Goal: Information Seeking & Learning: Find specific fact

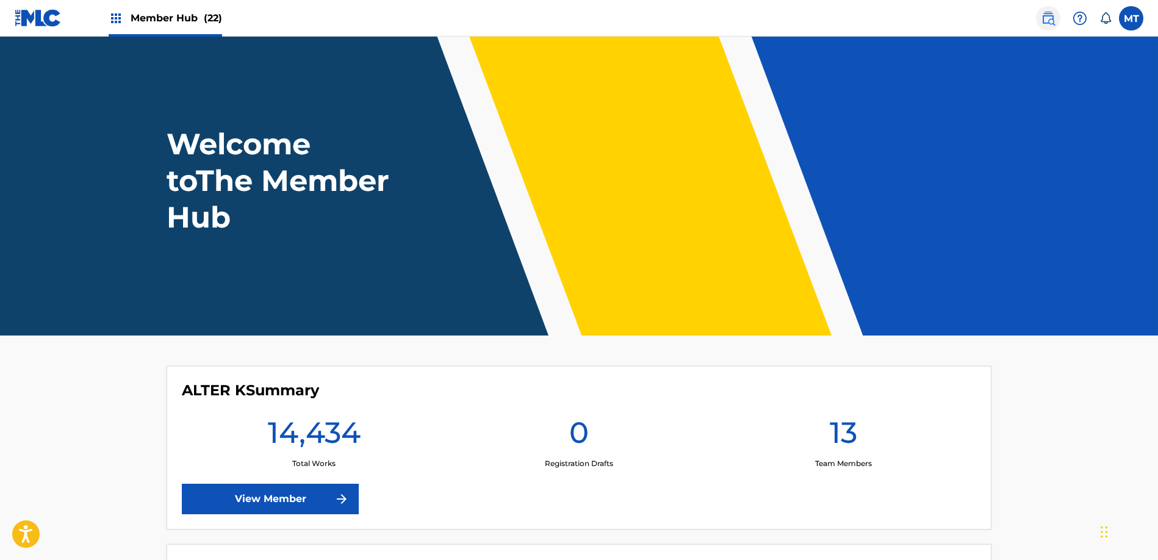
click at [1048, 21] on img at bounding box center [1048, 18] width 15 height 15
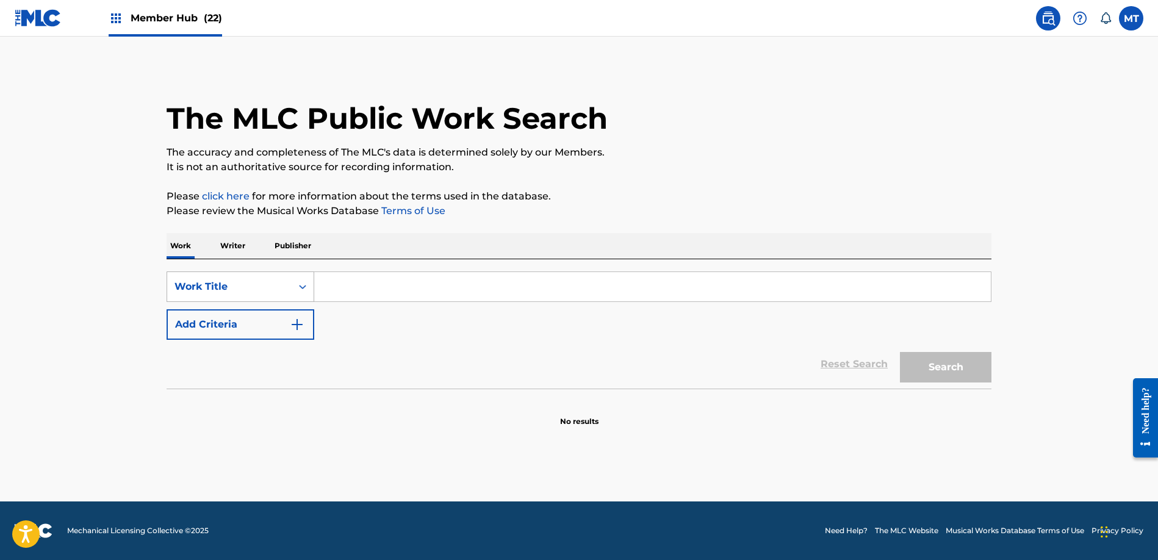
click at [238, 287] on div "Work Title" at bounding box center [229, 286] width 110 height 15
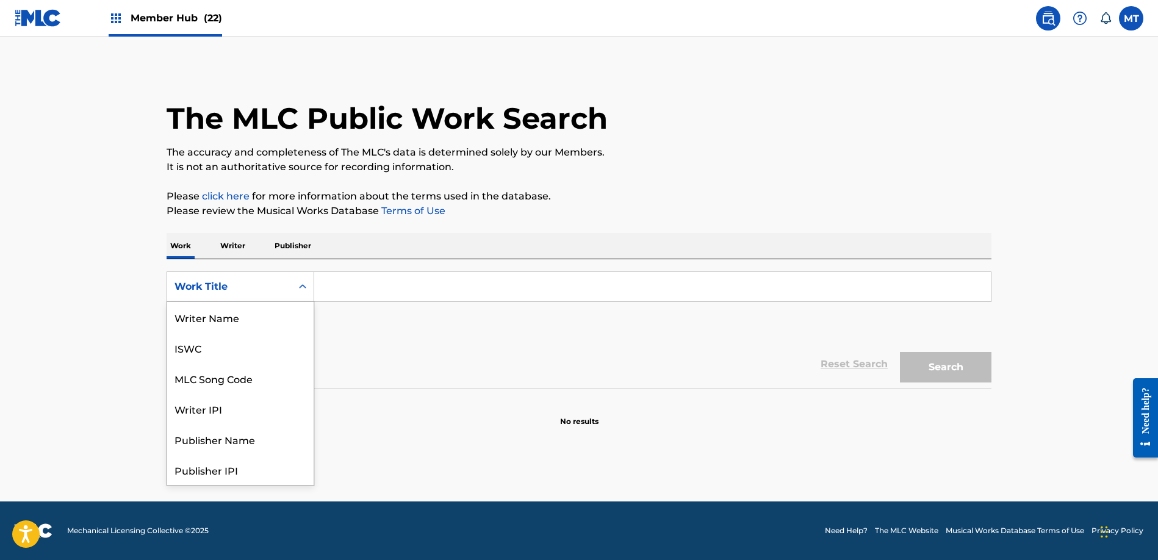
scroll to position [61, 0]
drag, startPoint x: 240, startPoint y: 317, endPoint x: 255, endPoint y: 315, distance: 15.4
click at [240, 317] on div "MLC Song Code" at bounding box center [240, 317] width 146 height 30
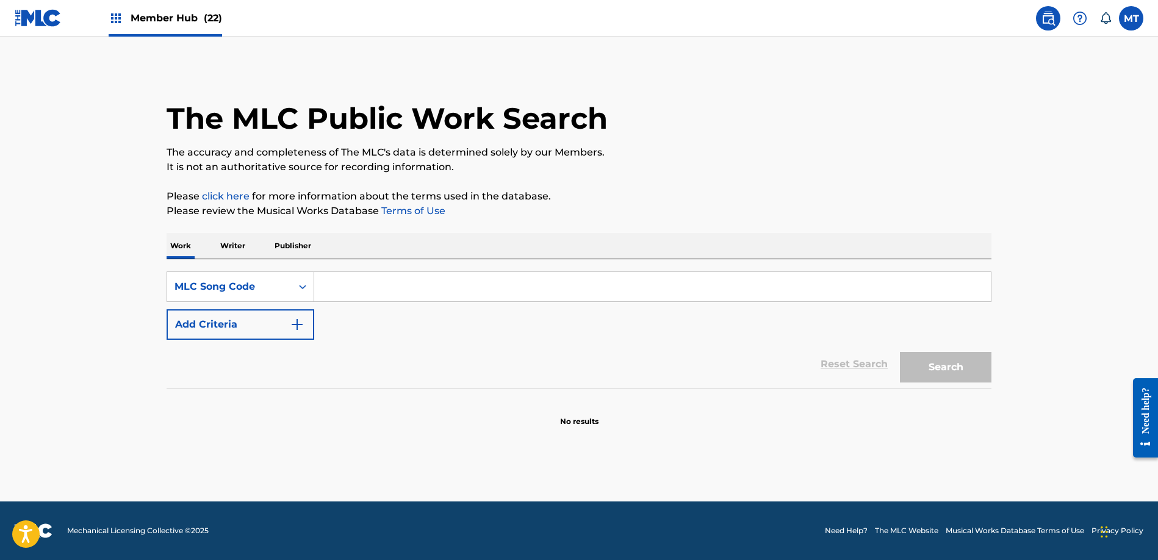
paste input "LA9XIN"
type input "LA9XIN"
click at [940, 384] on div "Search" at bounding box center [943, 364] width 98 height 49
click at [938, 378] on button "Search" at bounding box center [945, 367] width 91 height 30
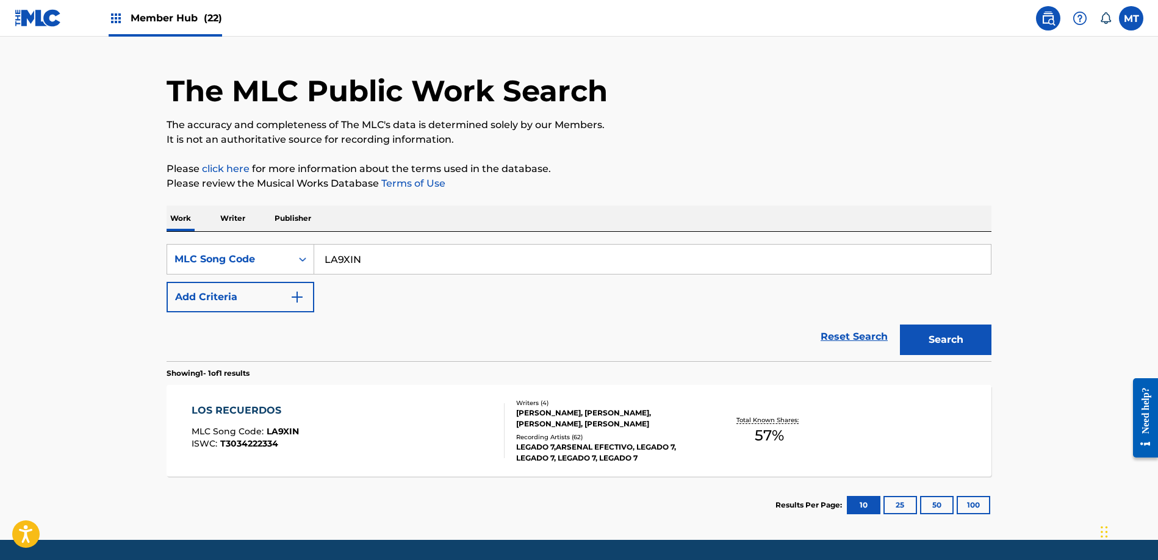
scroll to position [28, 0]
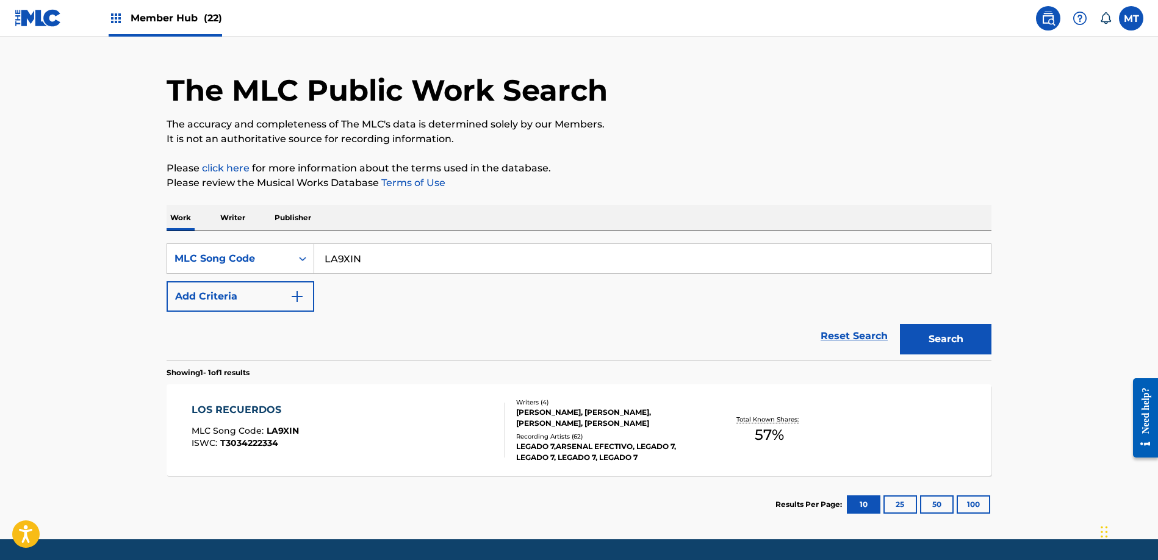
click at [372, 420] on div "LOS RECUERDOS MLC Song Code : LA9XIN ISWC : T3034222334" at bounding box center [348, 430] width 313 height 55
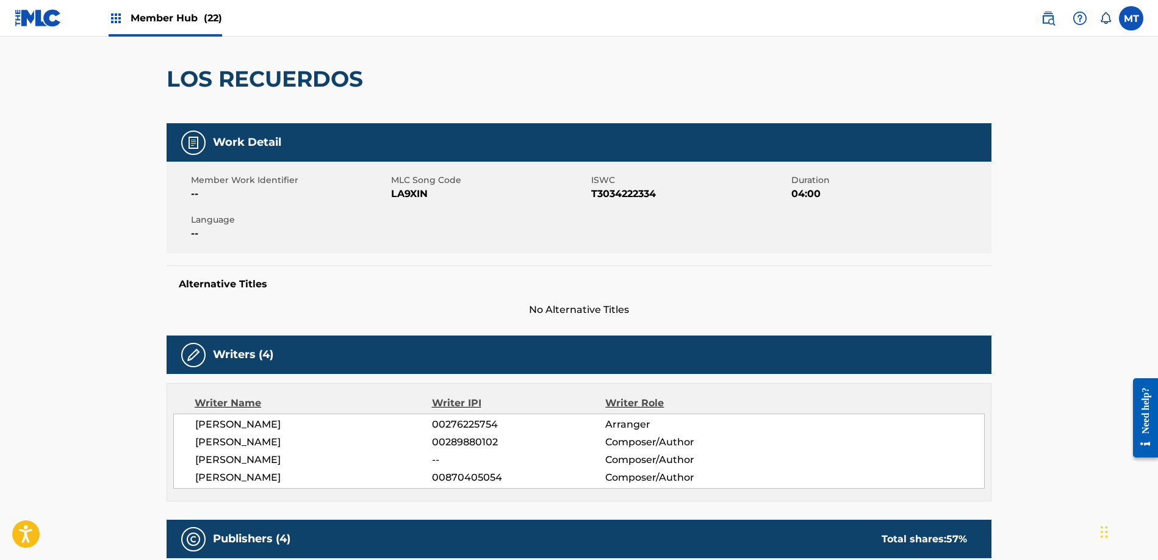
scroll to position [102, 0]
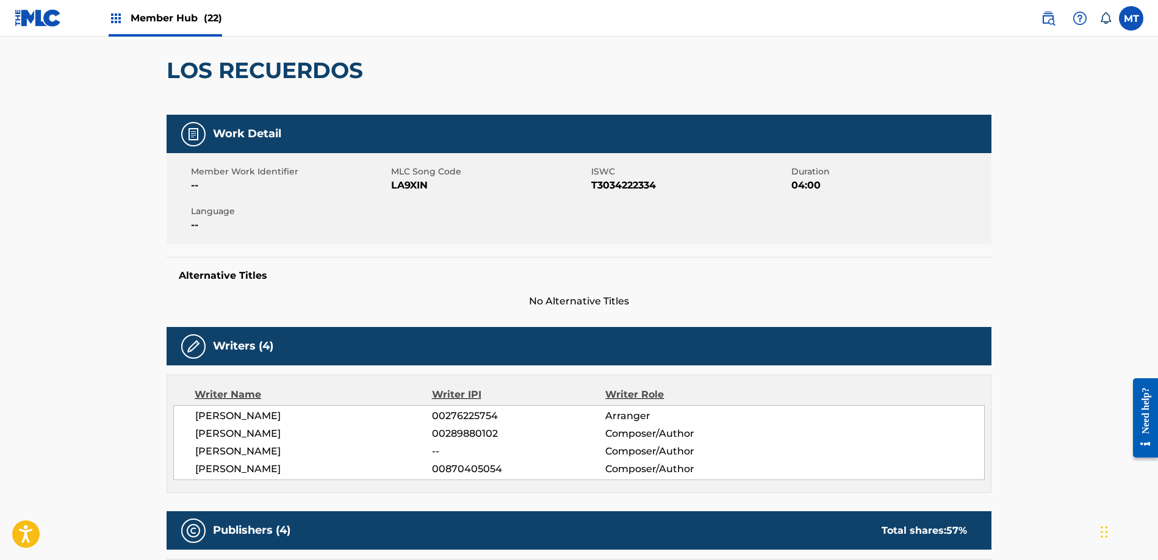
click at [450, 468] on span "00870405054" at bounding box center [518, 469] width 173 height 15
copy span "00870405054"
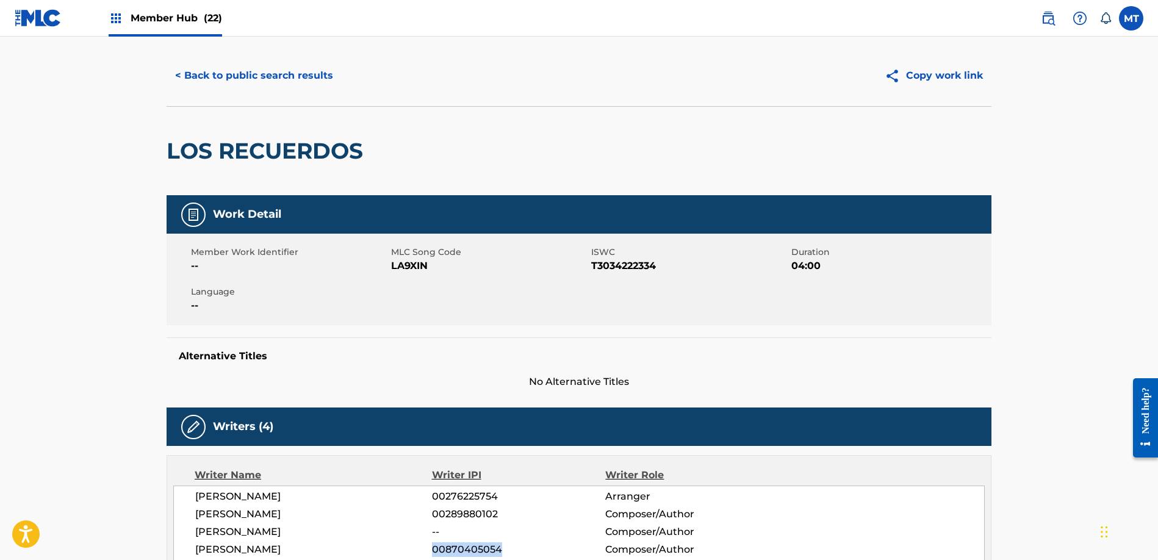
scroll to position [0, 0]
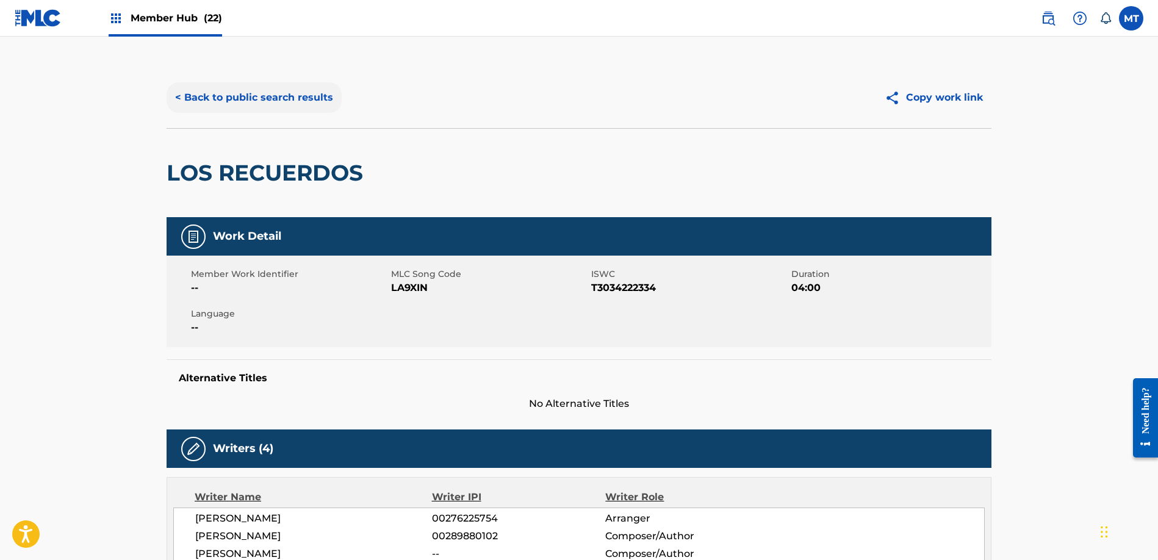
click at [260, 96] on button "< Back to public search results" at bounding box center [254, 97] width 175 height 30
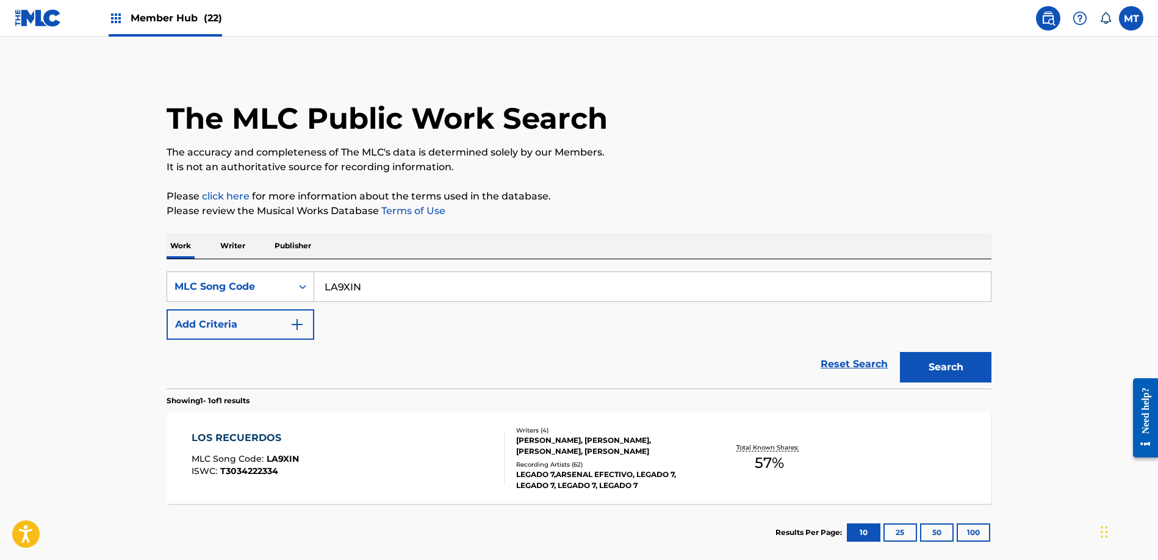
scroll to position [28, 0]
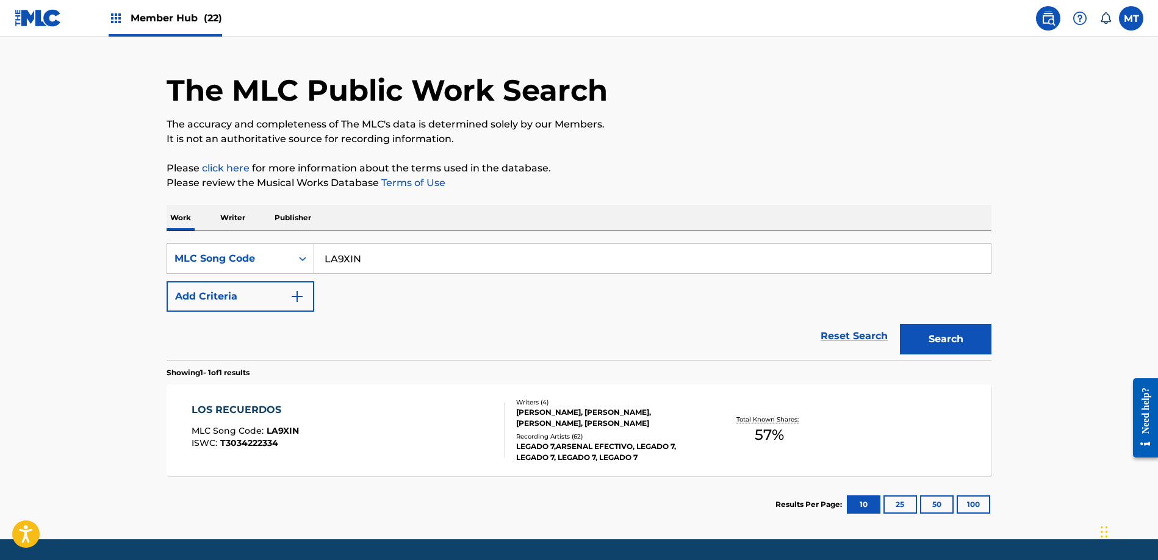
click at [239, 218] on p "Writer" at bounding box center [233, 218] width 32 height 26
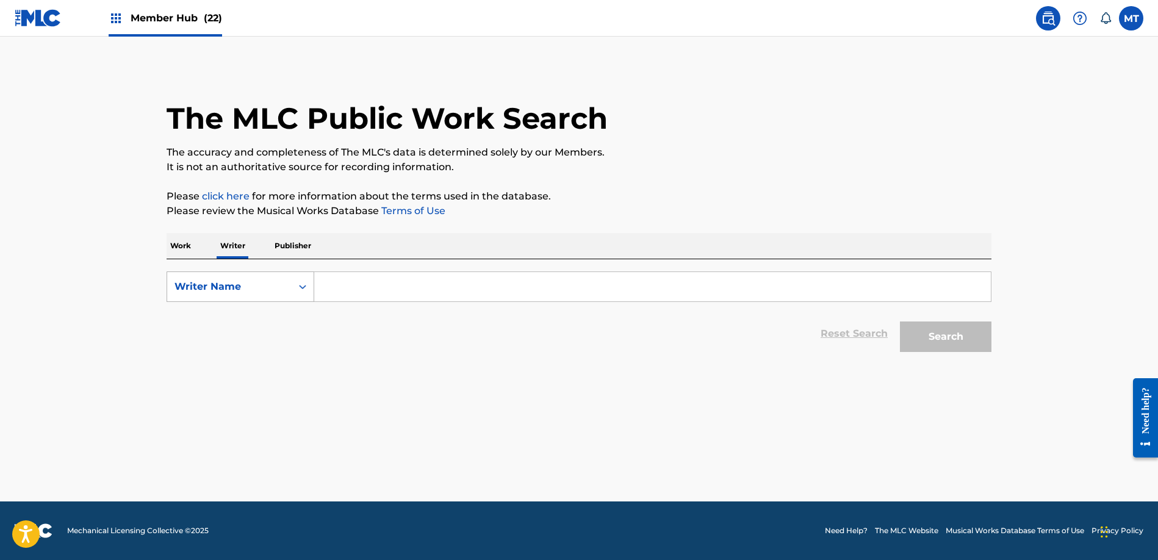
click at [247, 284] on div "Writer Name" at bounding box center [229, 286] width 110 height 15
click at [259, 321] on div "Writer IPI" at bounding box center [240, 317] width 146 height 30
paste input "00870405054"
click at [972, 341] on button "Search" at bounding box center [945, 336] width 91 height 30
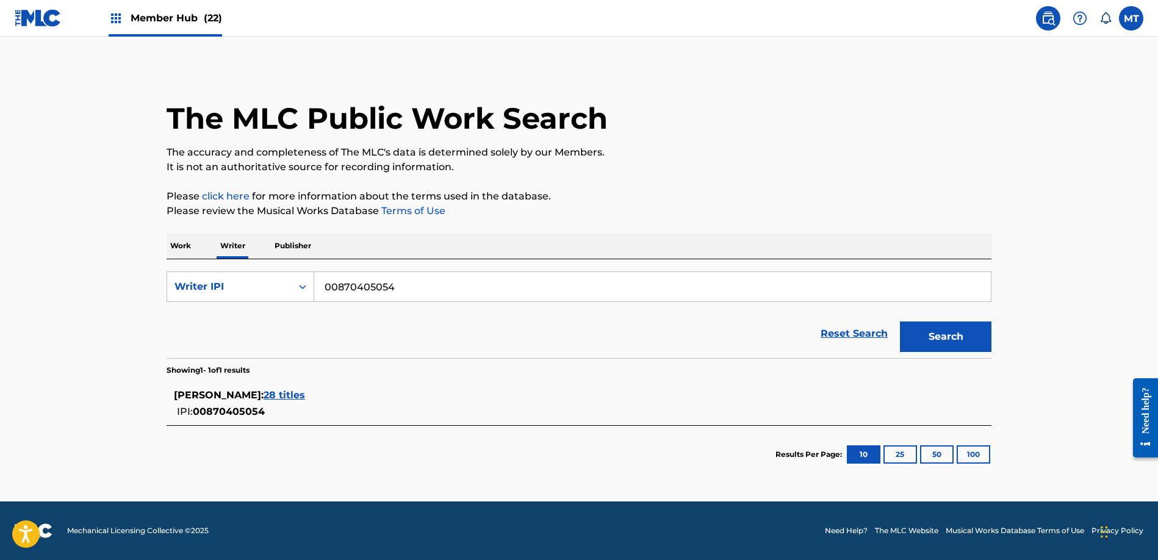
click at [355, 294] on input "00870405054" at bounding box center [652, 286] width 676 height 29
paste input "54203452"
type input "00854203452"
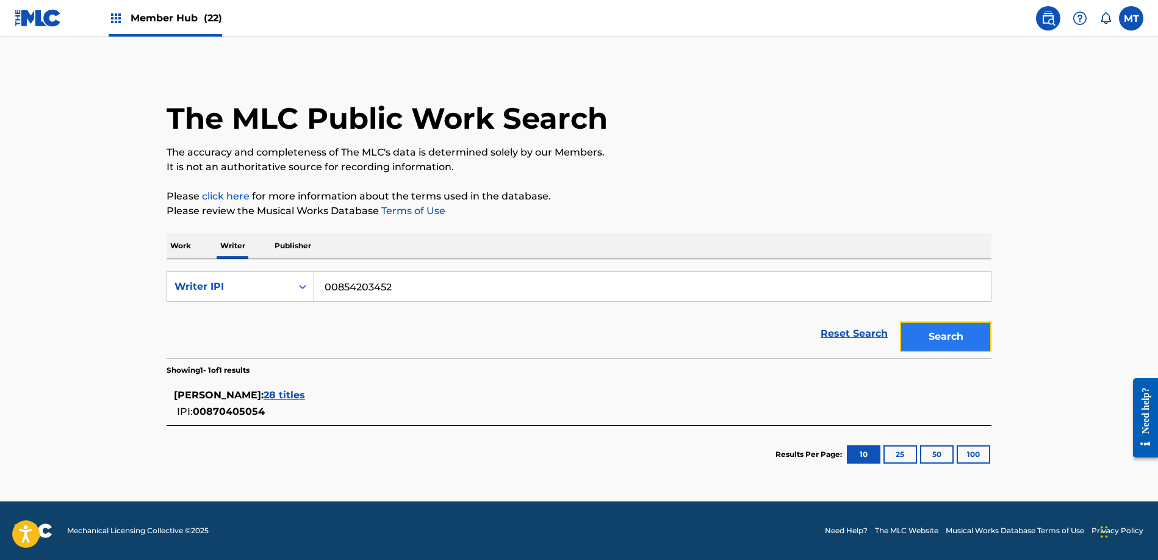
click at [959, 330] on button "Search" at bounding box center [945, 336] width 91 height 30
click at [376, 334] on div "Reset Search Search" at bounding box center [579, 333] width 825 height 49
click at [177, 249] on p "Work" at bounding box center [181, 246] width 28 height 26
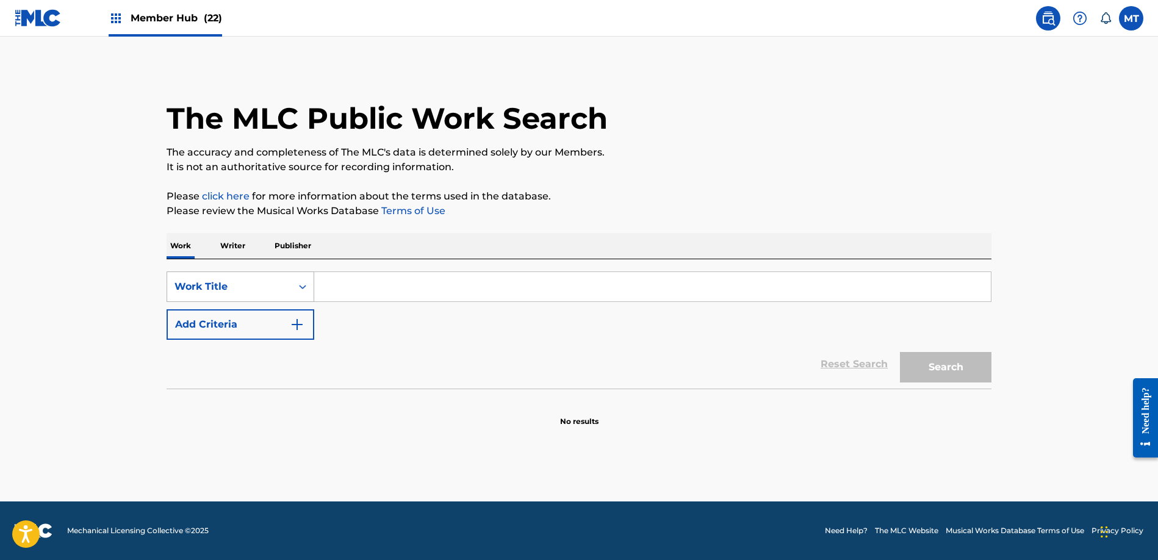
click at [221, 284] on div "Work Title" at bounding box center [229, 286] width 110 height 15
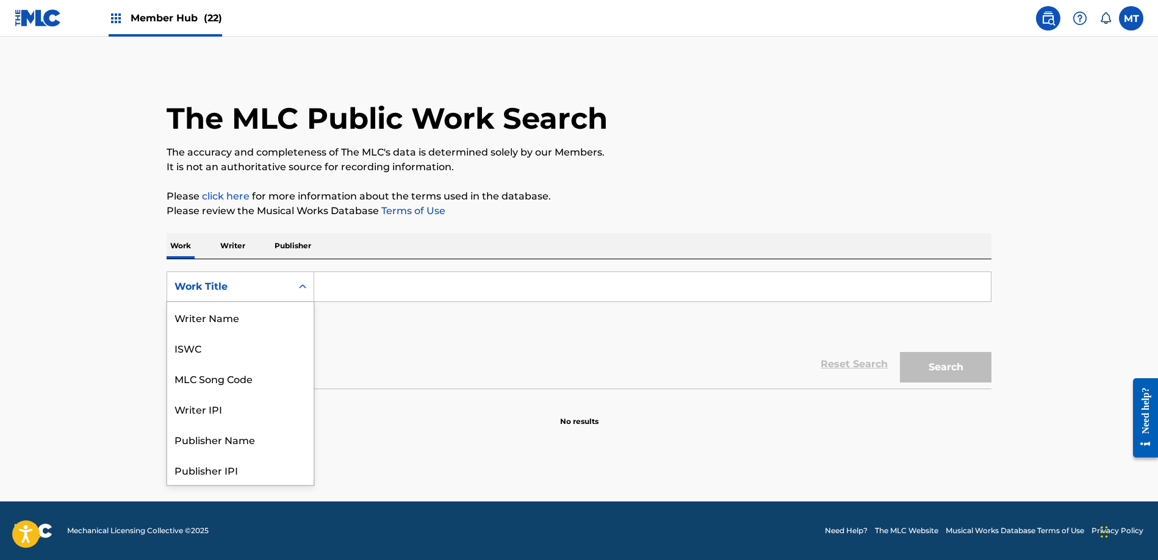
scroll to position [61, 0]
click at [235, 323] on div "MLC Song Code" at bounding box center [240, 317] width 146 height 30
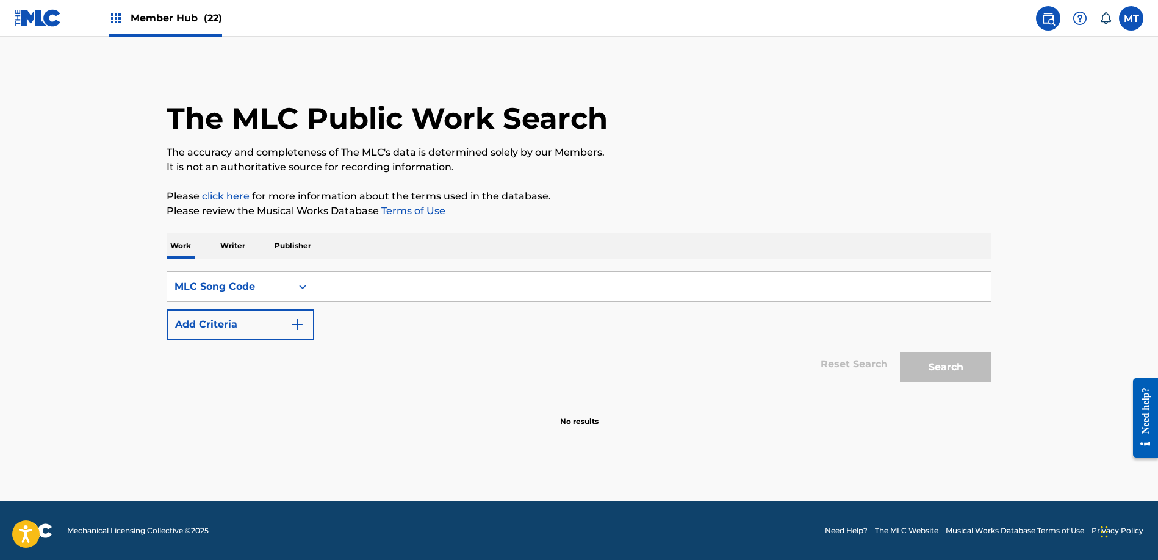
paste input "T0425705389"
click at [931, 364] on button "Search" at bounding box center [945, 367] width 91 height 30
click at [404, 298] on input "T0425705389" at bounding box center [652, 286] width 676 height 29
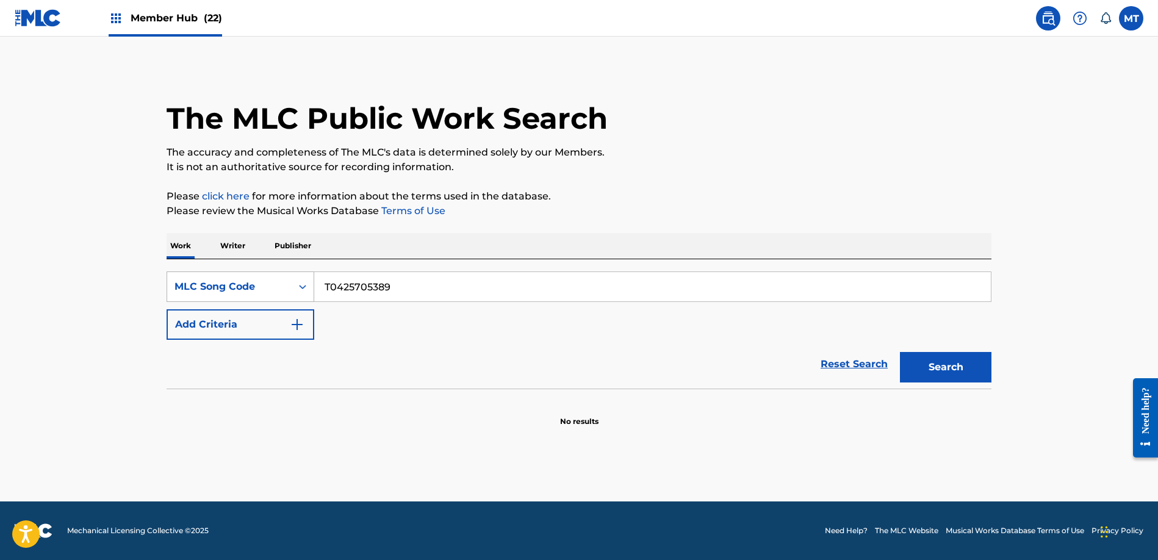
click at [249, 294] on div "MLC Song Code" at bounding box center [229, 286] width 124 height 23
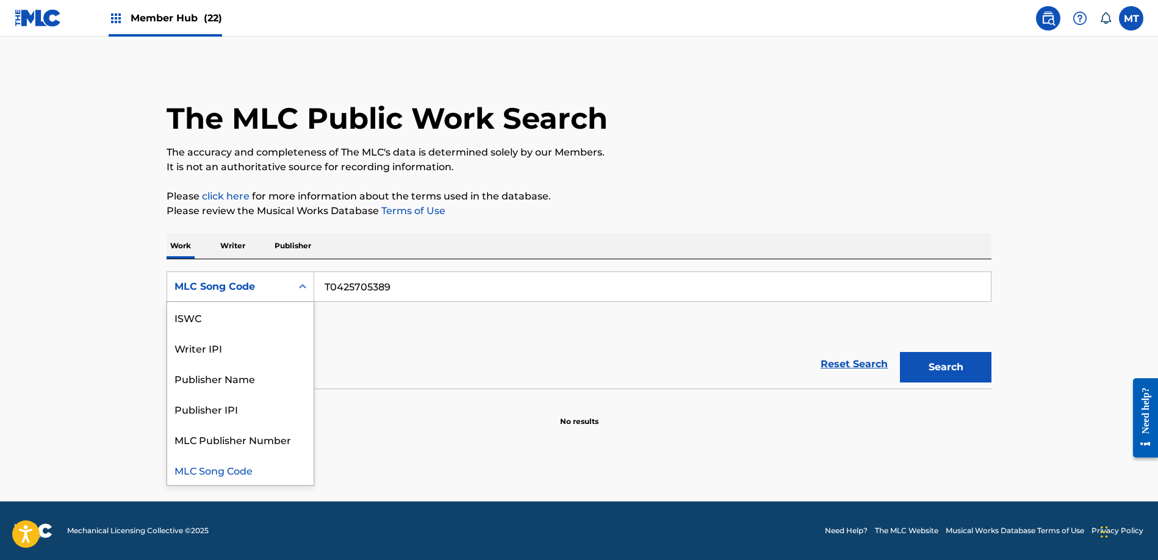
click at [373, 290] on input "T0425705389" at bounding box center [652, 286] width 676 height 29
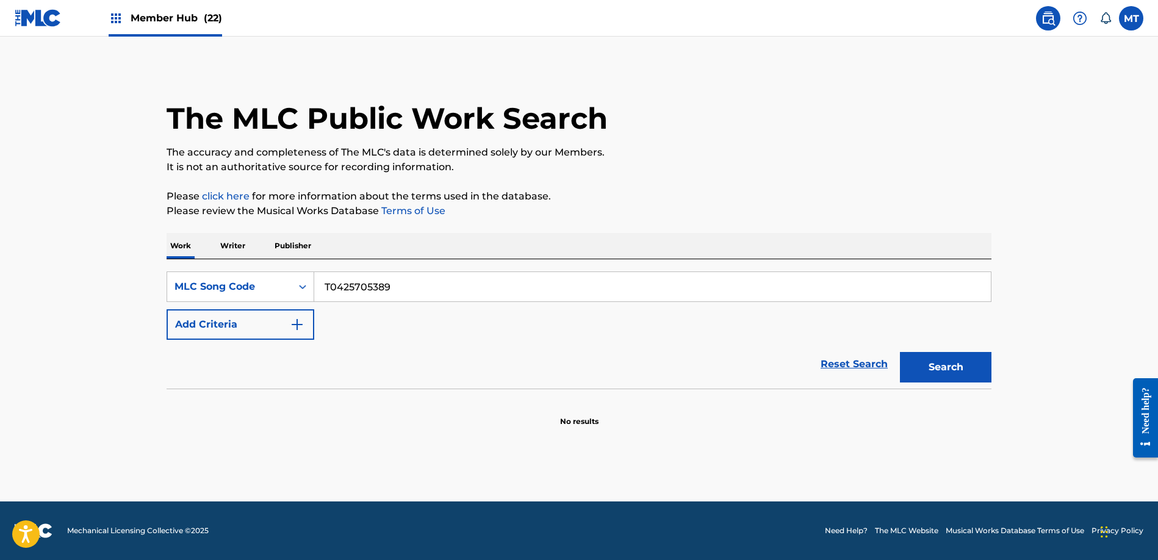
paste input "EC5MP2"
type input "EC5MP2"
click at [915, 356] on button "Search" at bounding box center [945, 367] width 91 height 30
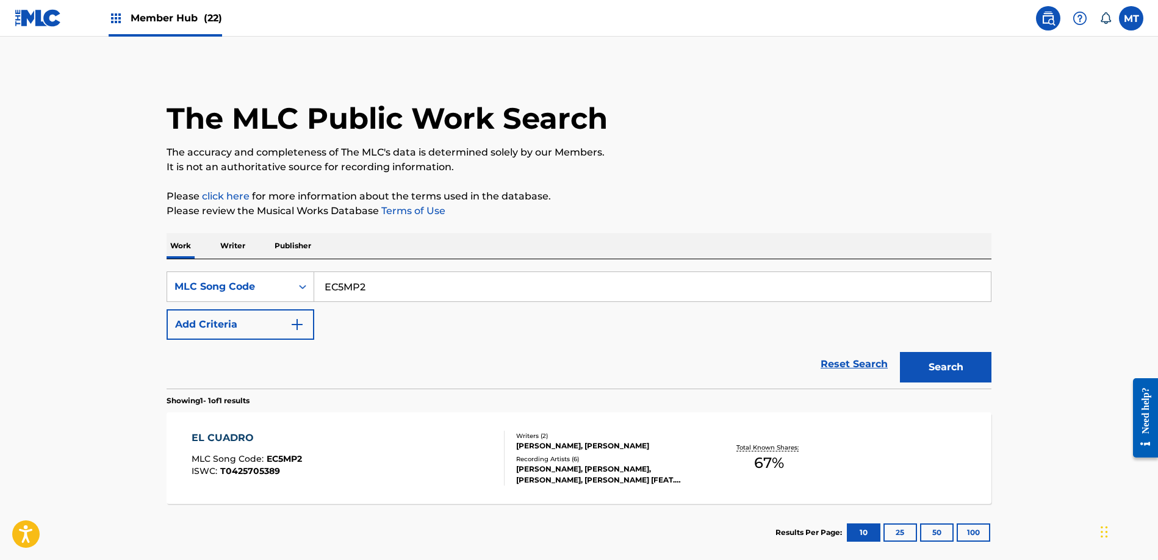
click at [395, 482] on div "EL CUADRO MLC Song Code : EC5MP2 ISWC : T0425705389" at bounding box center [348, 458] width 313 height 55
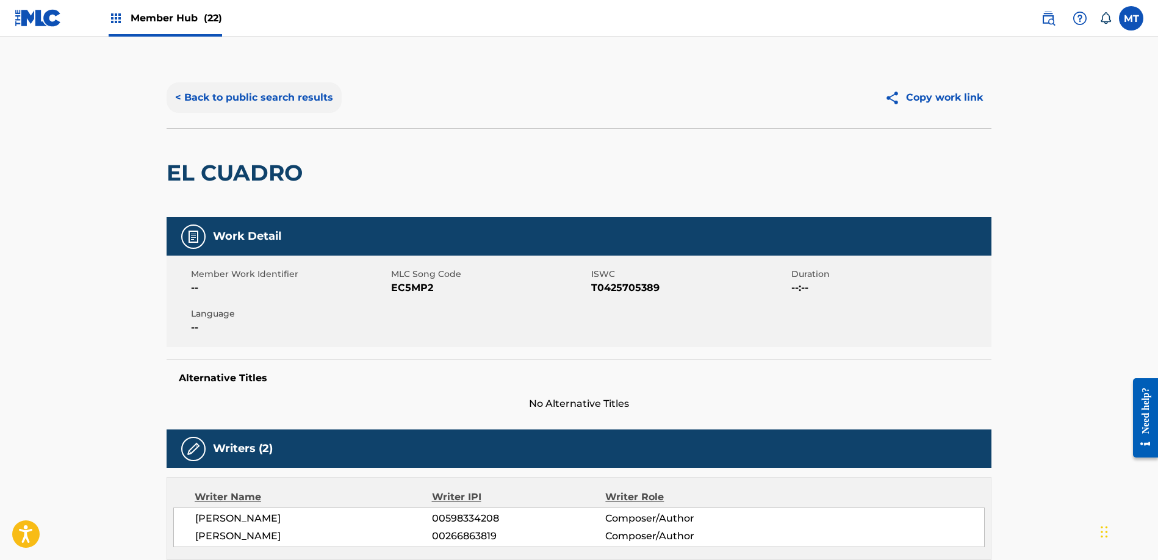
click at [209, 98] on button "< Back to public search results" at bounding box center [254, 97] width 175 height 30
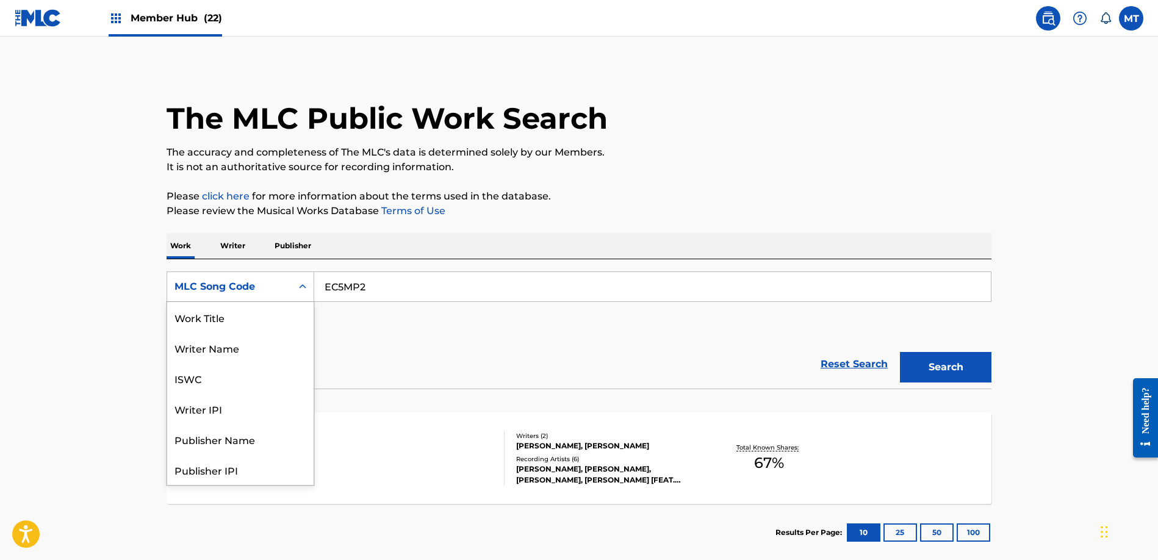
click at [253, 281] on div "MLC Song Code" at bounding box center [229, 286] width 110 height 15
click at [246, 324] on div "Work Title" at bounding box center [240, 317] width 146 height 30
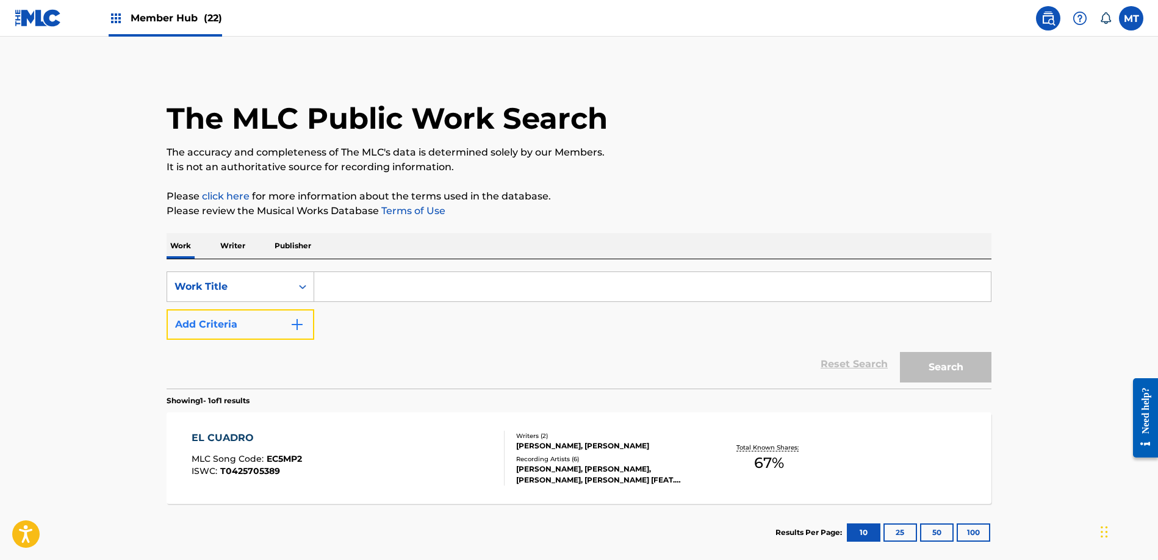
click at [245, 326] on button "Add Criteria" at bounding box center [241, 324] width 148 height 30
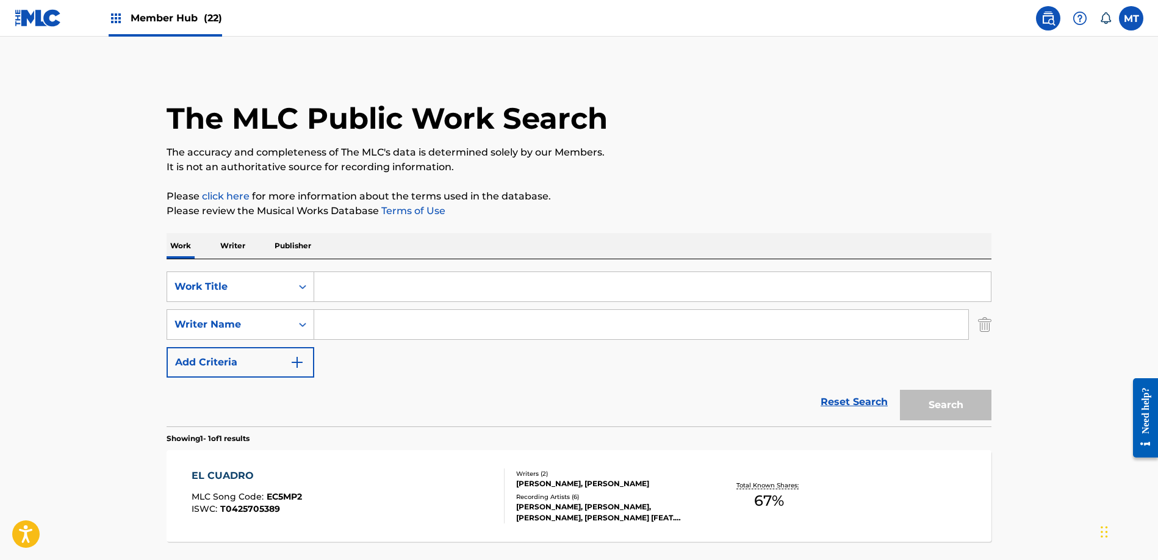
click at [335, 288] on input "Search Form" at bounding box center [652, 286] width 676 height 29
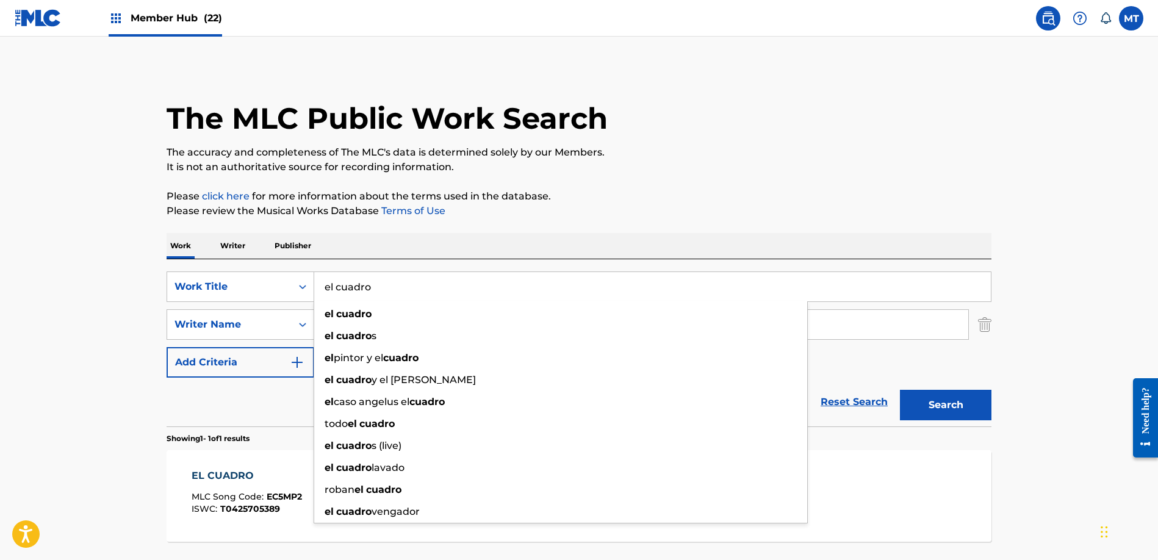
type input "el cuadro"
click at [399, 234] on div "Work Writer Publisher" at bounding box center [579, 246] width 825 height 26
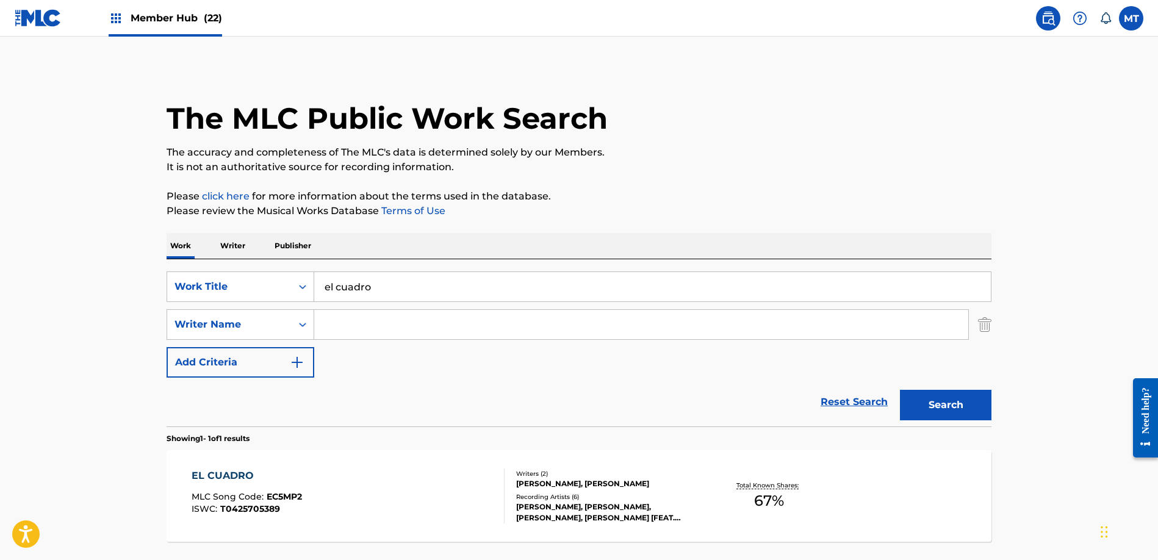
paste input "EL CUADRO"
type input "EL CUADRO"
click at [378, 328] on input "EL CUADRO" at bounding box center [641, 324] width 654 height 29
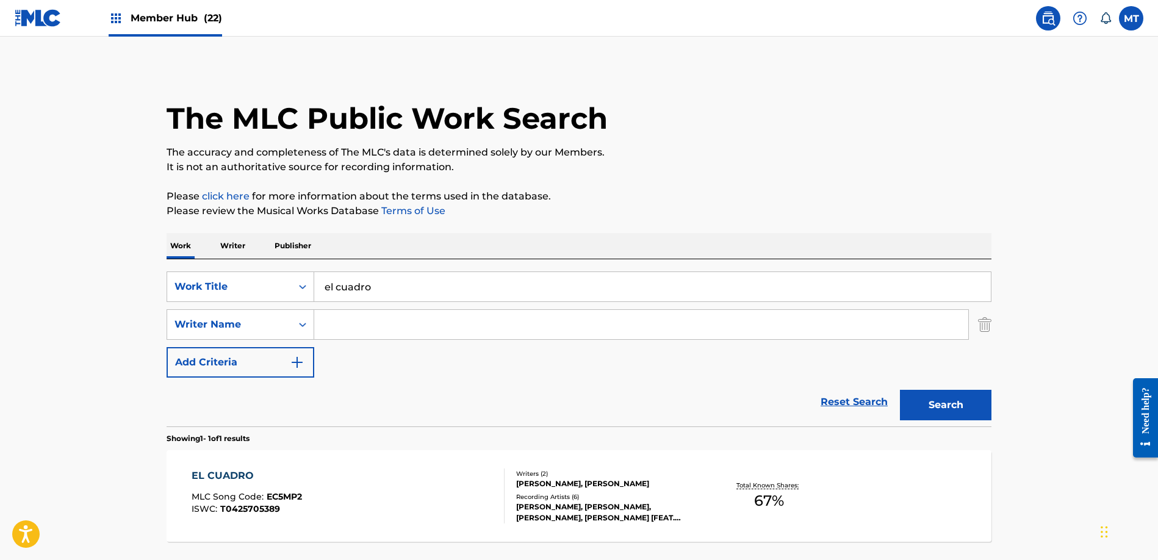
click at [340, 287] on input "el cuadro" at bounding box center [652, 286] width 676 height 29
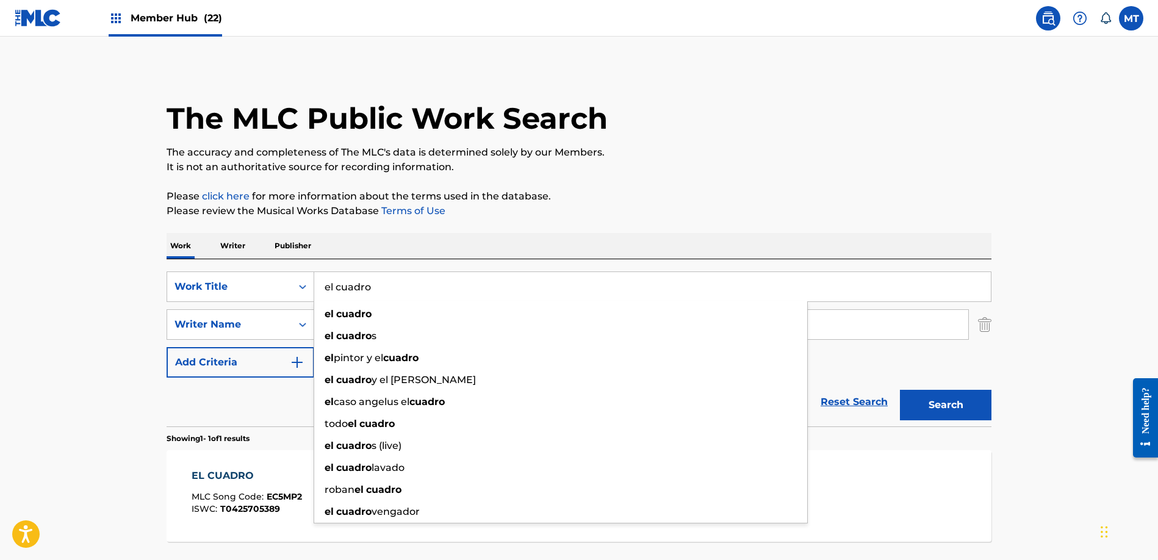
click at [340, 287] on input "el cuadro" at bounding box center [652, 286] width 676 height 29
paste input "EL CUADRO"
type input "EL CUADRO"
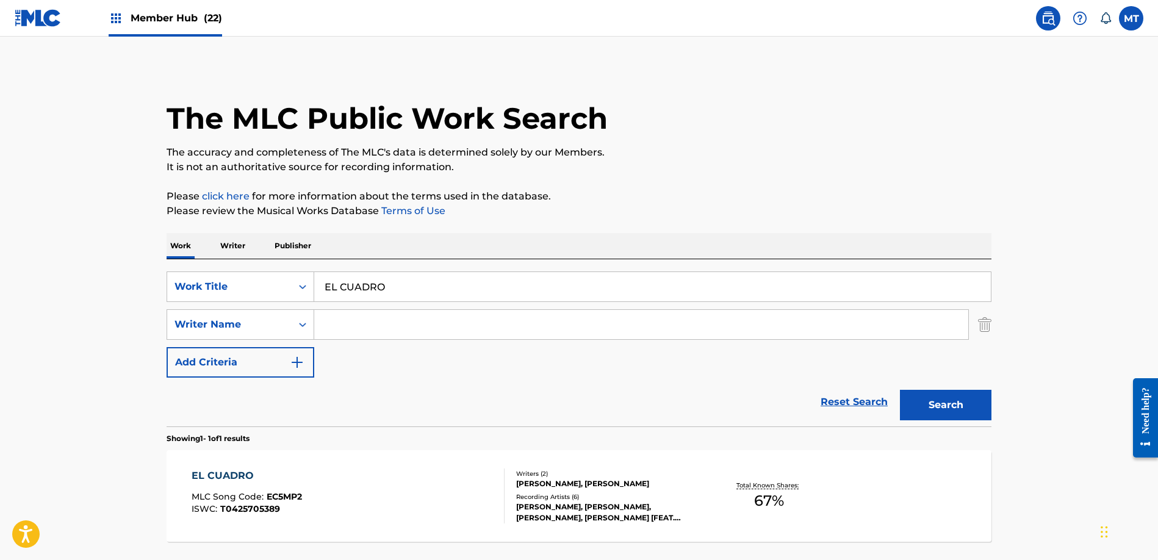
click at [295, 393] on div "Reset Search Search" at bounding box center [579, 402] width 825 height 49
click at [341, 329] on input "Search Form" at bounding box center [641, 324] width 654 height 29
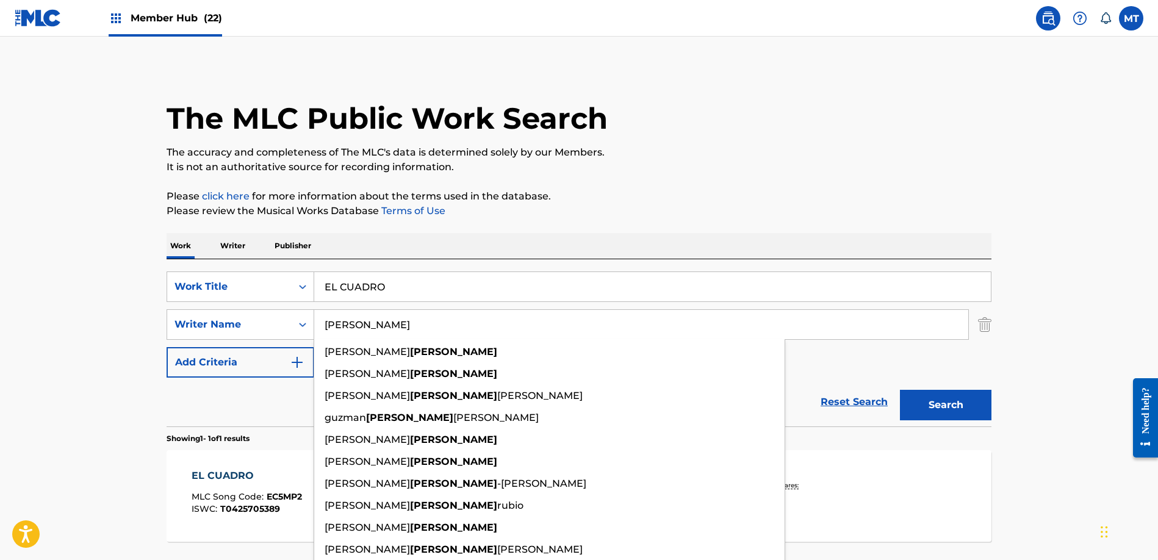
type input "[PERSON_NAME]"
click at [900, 390] on button "Search" at bounding box center [945, 405] width 91 height 30
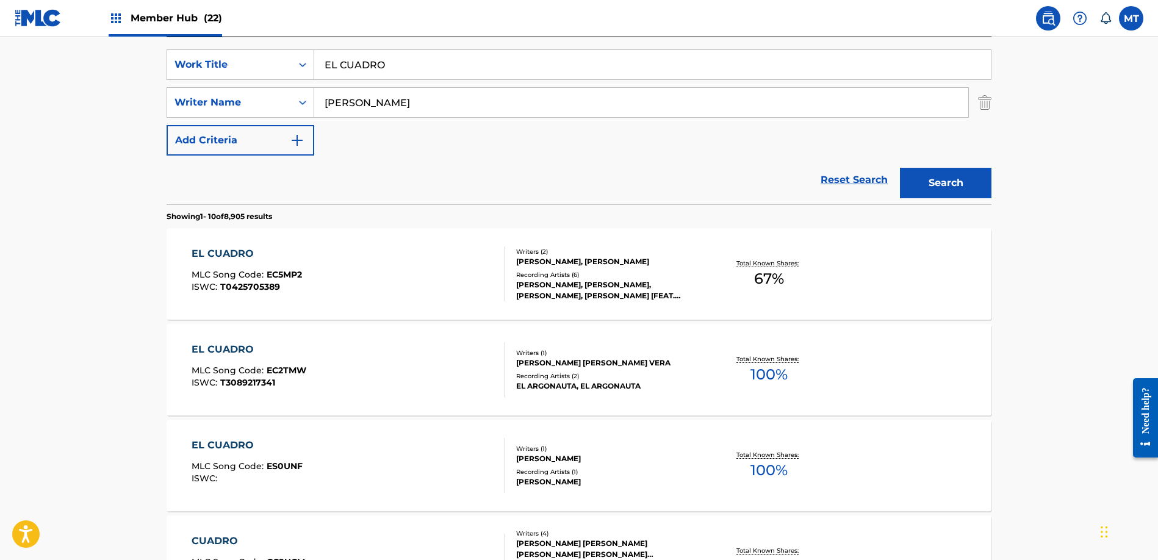
scroll to position [227, 0]
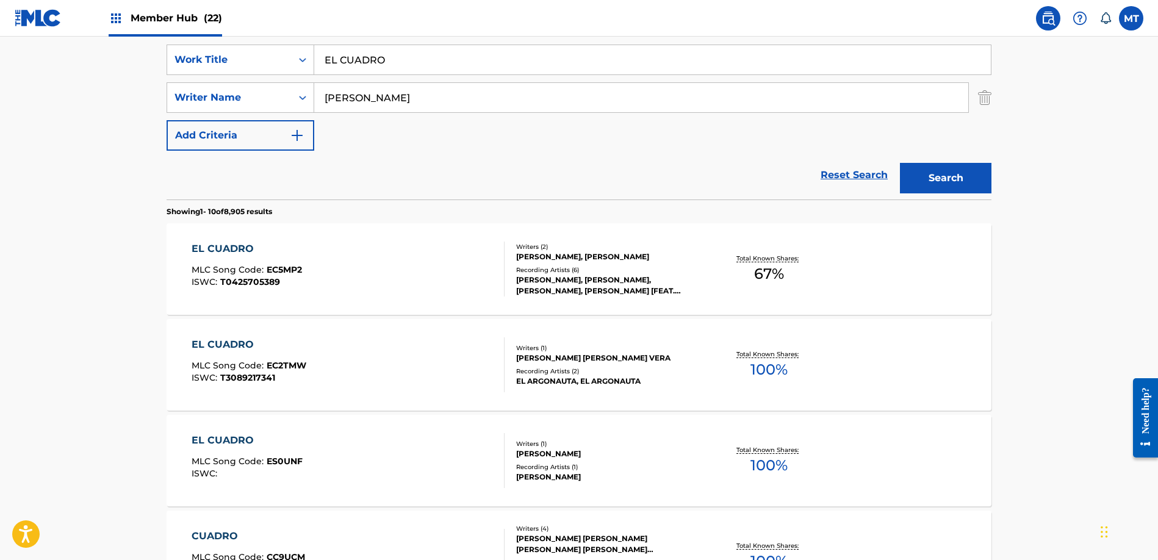
click at [410, 451] on div "EL CUADRO MLC Song Code : ES0UNF ISWC :" at bounding box center [348, 460] width 313 height 55
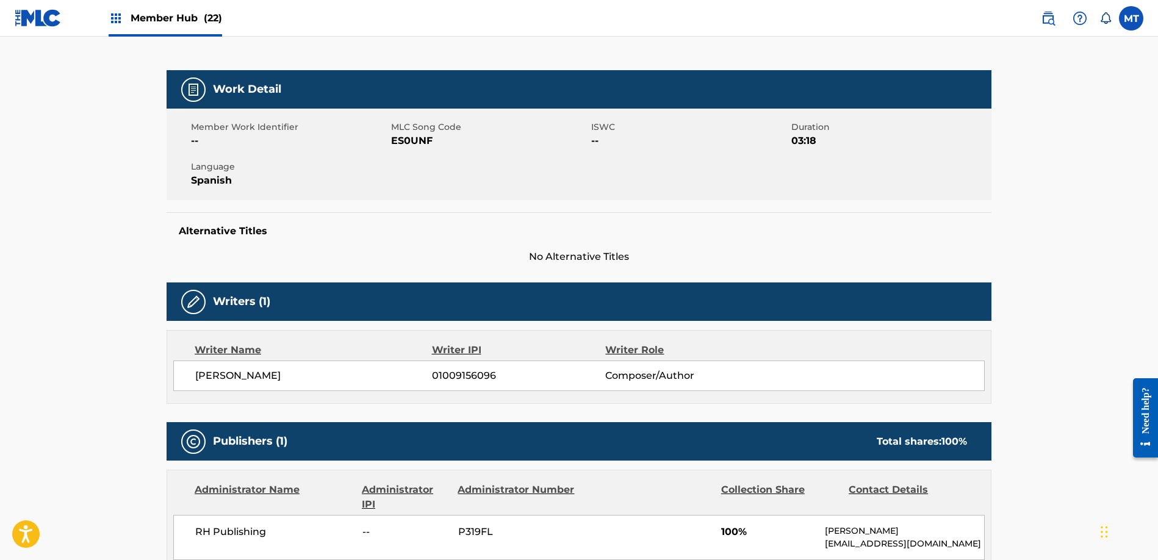
scroll to position [15, 0]
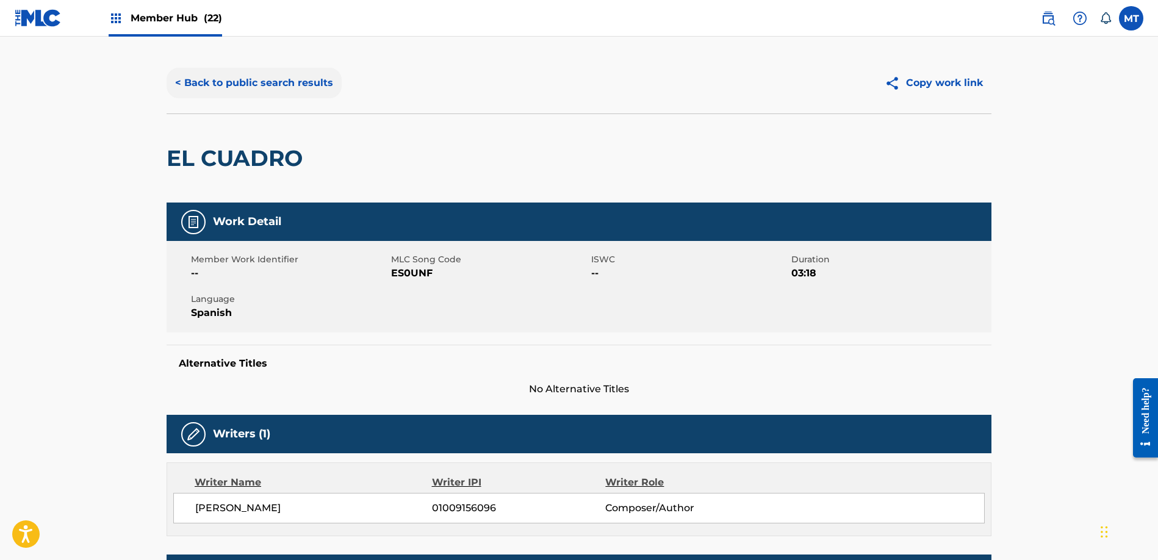
click at [229, 81] on button "< Back to public search results" at bounding box center [254, 83] width 175 height 30
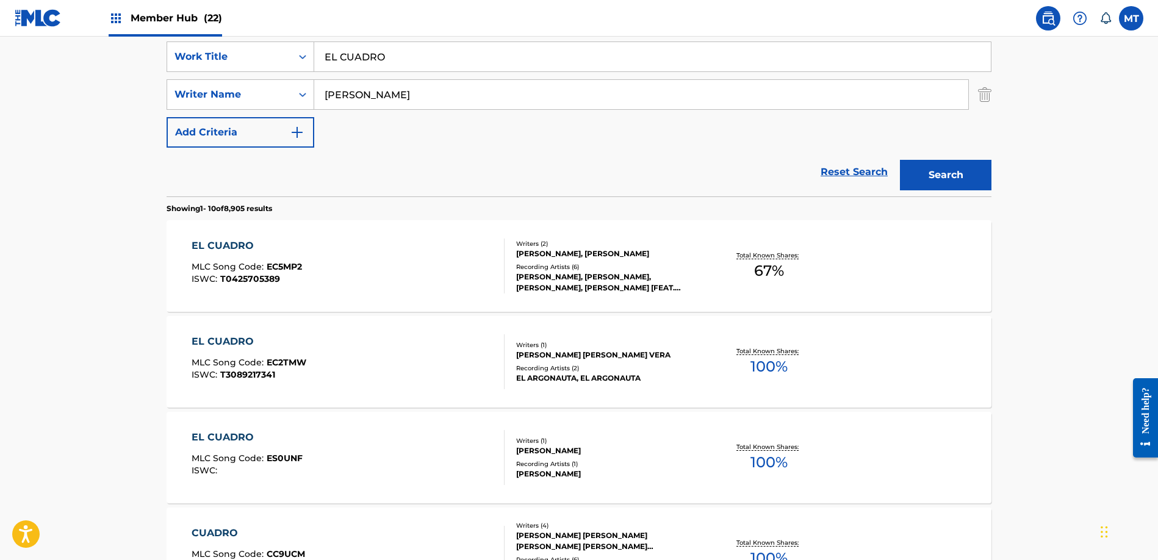
scroll to position [257, 0]
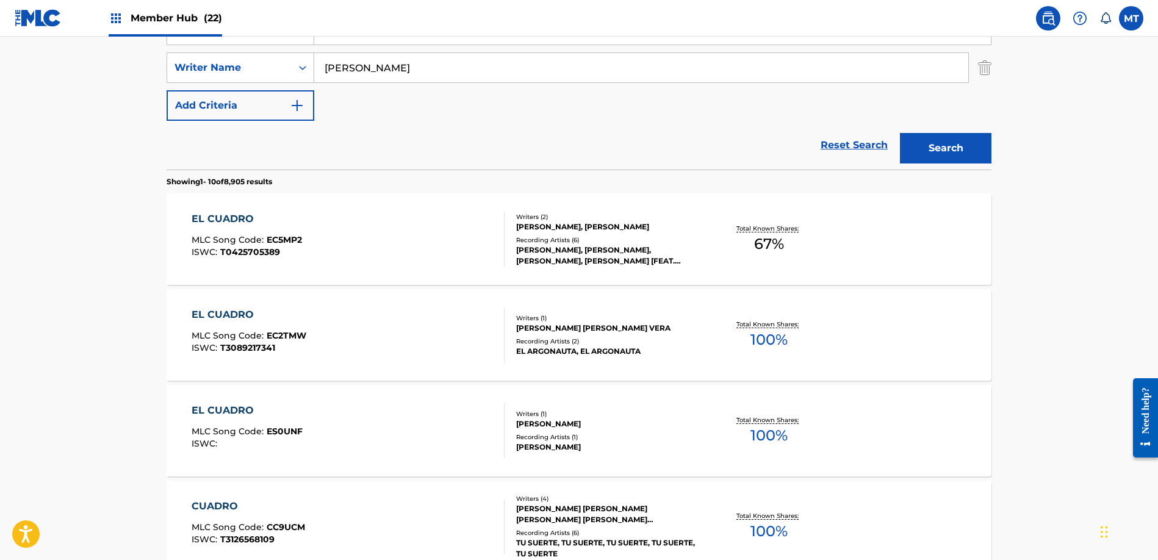
click at [667, 343] on div "Recording Artists ( 2 )" at bounding box center [608, 341] width 184 height 9
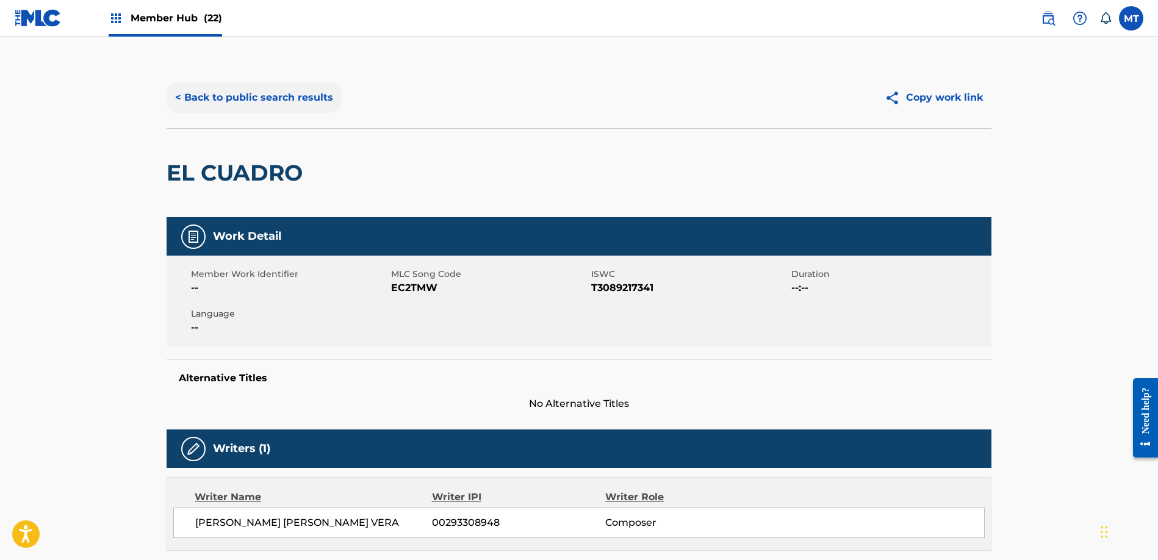
click at [196, 100] on button "< Back to public search results" at bounding box center [254, 97] width 175 height 30
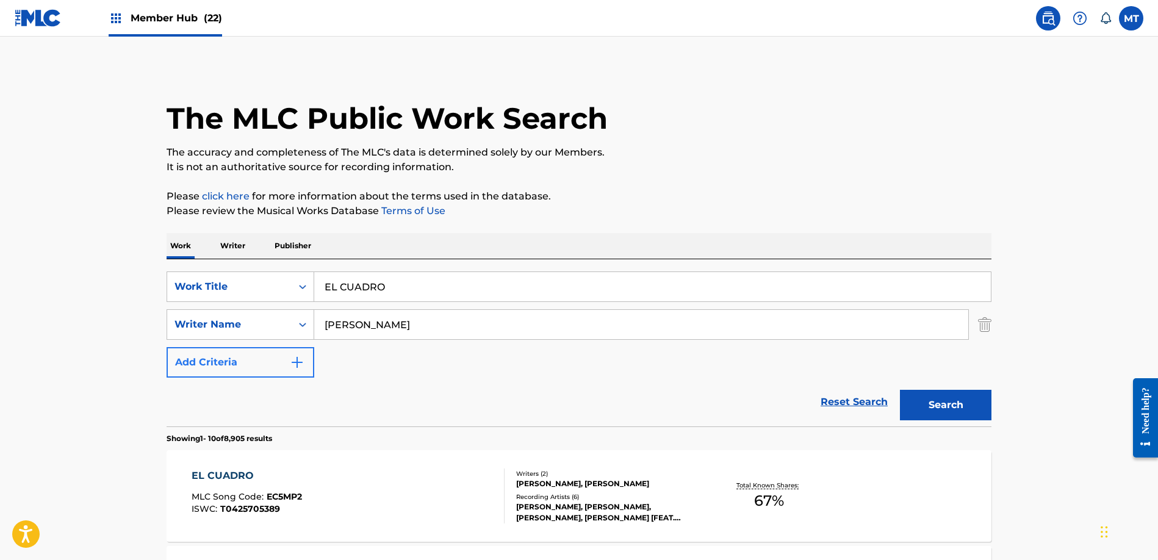
scroll to position [257, 0]
